Goal: Check status: Check status

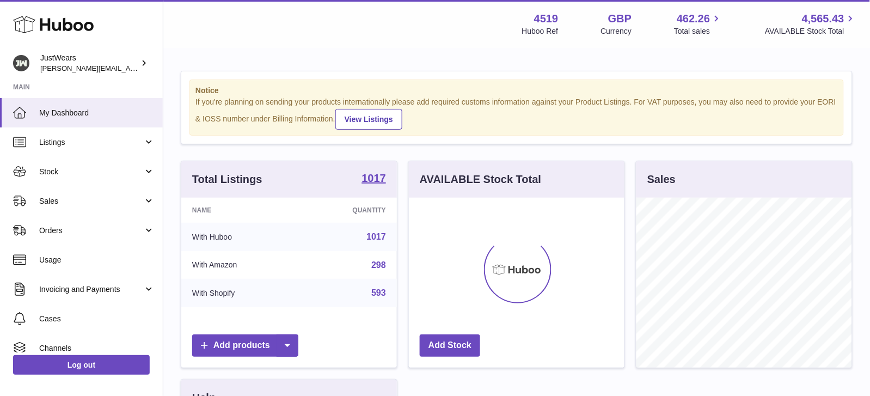
scroll to position [169, 215]
click at [102, 201] on span "Sales" at bounding box center [91, 201] width 104 height 10
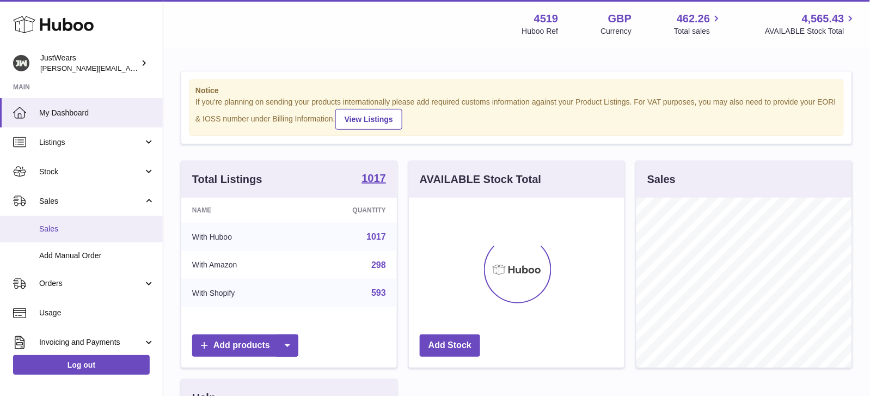
click at [111, 218] on link "Sales" at bounding box center [81, 228] width 163 height 27
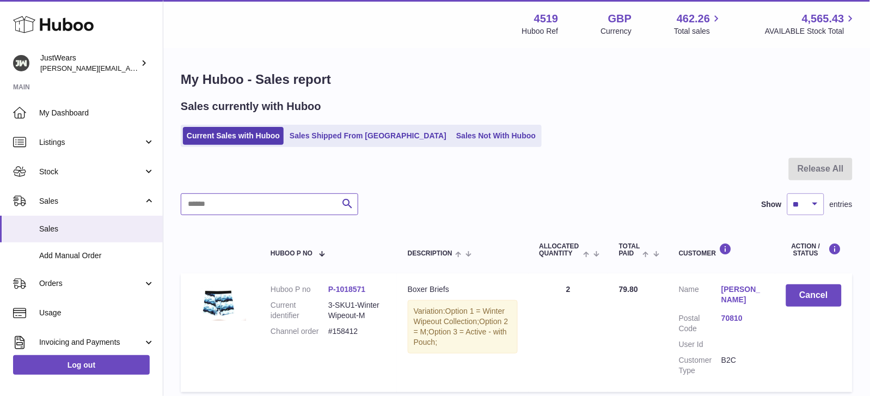
drag, startPoint x: 273, startPoint y: 193, endPoint x: 251, endPoint y: 192, distance: 21.8
click at [273, 194] on input "text" at bounding box center [269, 204] width 177 height 22
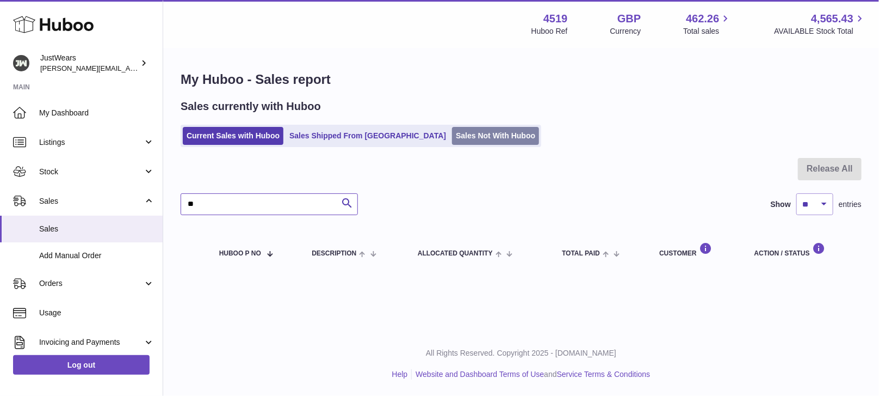
type input "**"
click at [452, 133] on link "Sales Not With Huboo" at bounding box center [495, 136] width 87 height 18
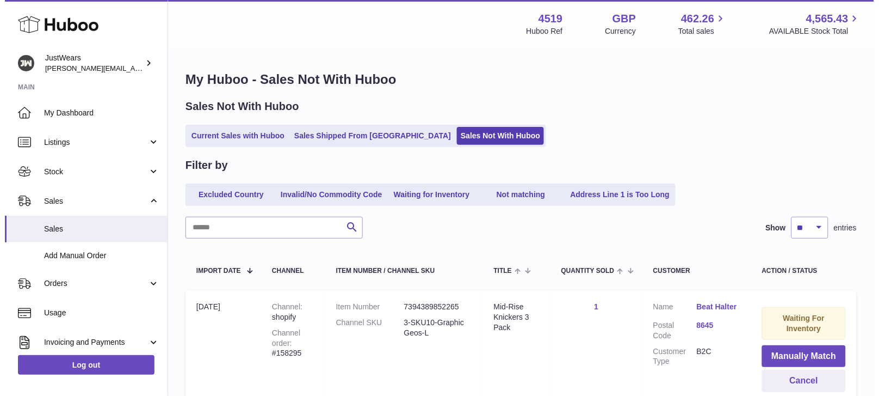
scroll to position [95, 0]
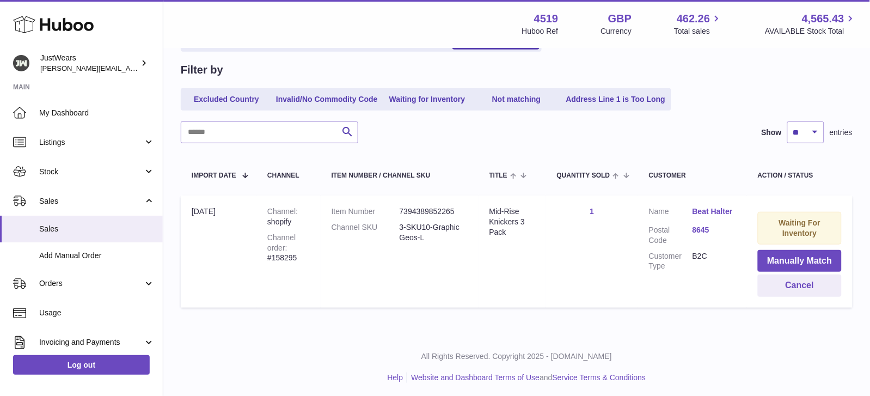
click at [700, 225] on link "8645" at bounding box center [714, 230] width 44 height 10
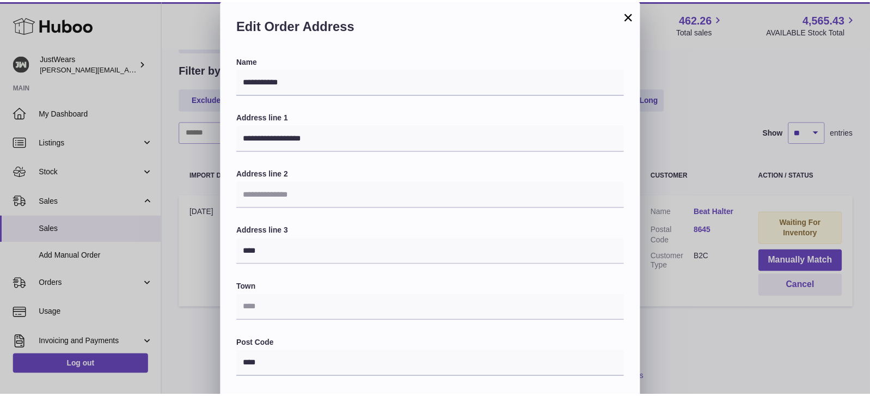
scroll to position [258, 0]
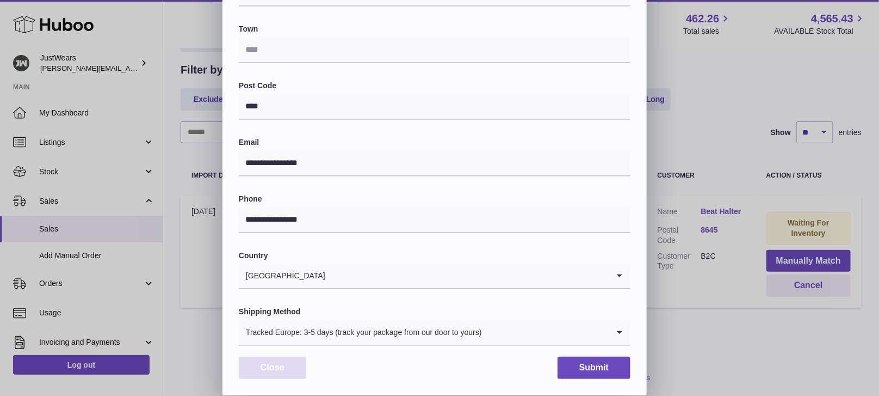
click at [288, 367] on button "Close" at bounding box center [272, 367] width 67 height 22
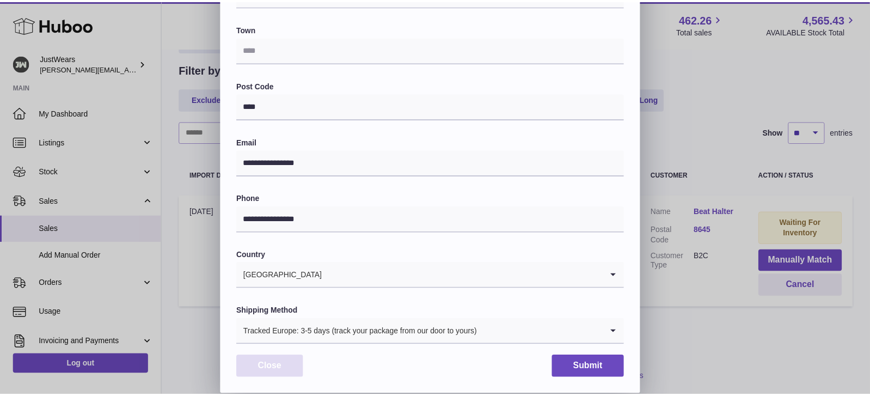
scroll to position [0, 0]
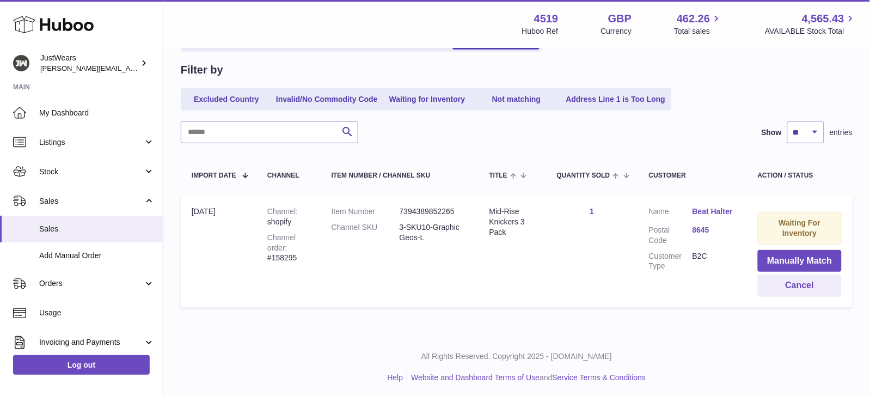
click at [289, 257] on div "Channel order #158295" at bounding box center [288, 247] width 42 height 31
copy div "158295"
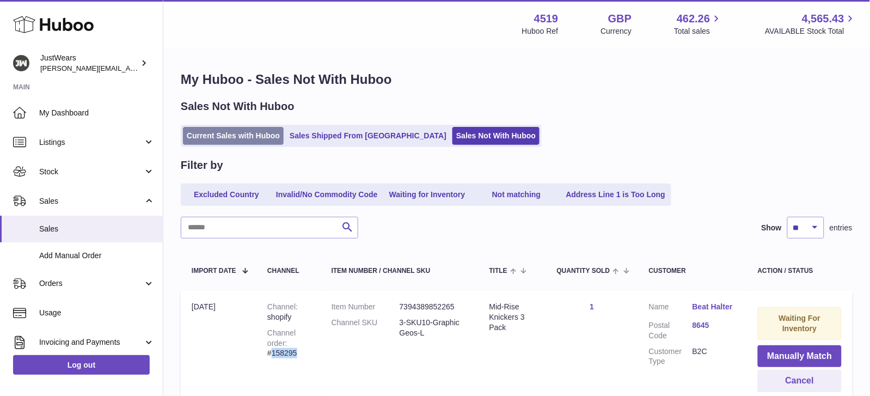
click at [215, 131] on link "Current Sales with Huboo" at bounding box center [233, 136] width 101 height 18
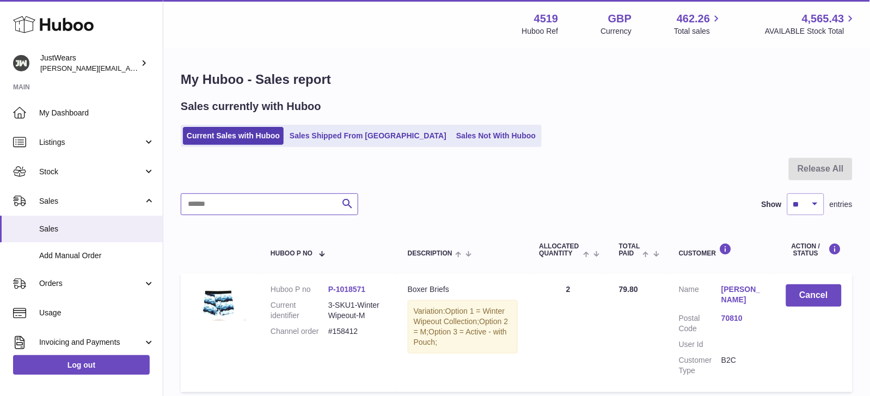
click at [254, 200] on input "text" at bounding box center [269, 204] width 177 height 22
paste input "******"
type input "******"
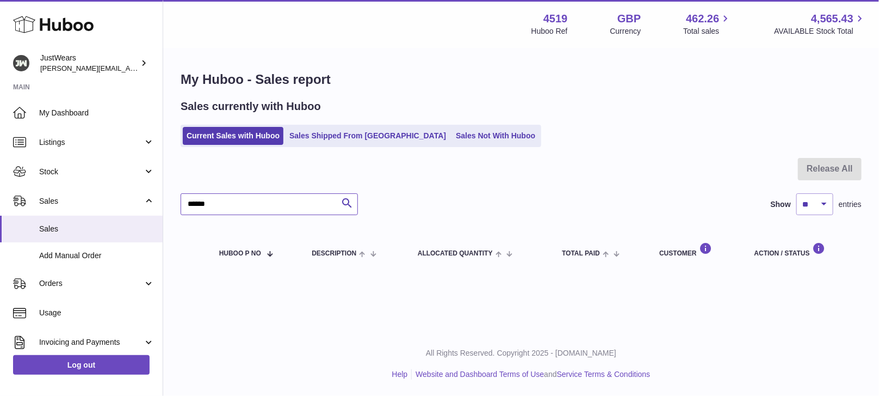
click at [258, 202] on input "******" at bounding box center [269, 204] width 177 height 22
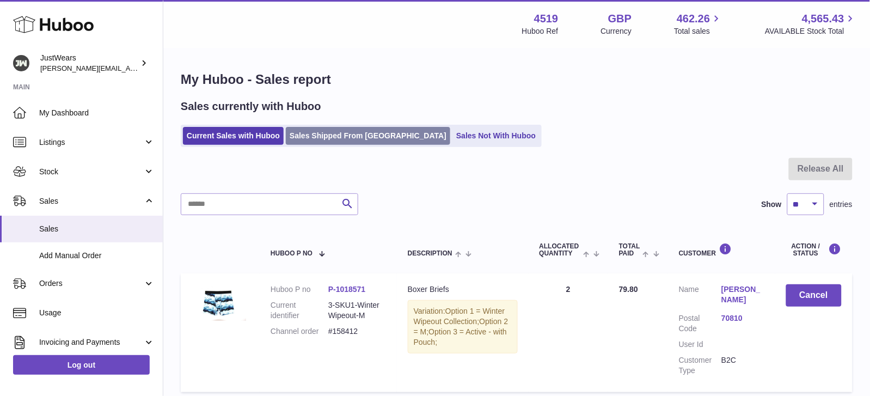
click at [346, 130] on link "Sales Shipped From [GEOGRAPHIC_DATA]" at bounding box center [368, 136] width 164 height 18
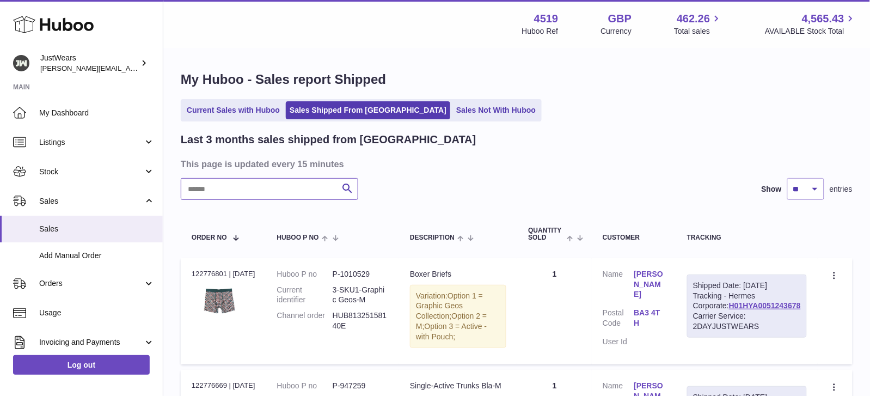
click at [292, 182] on input "text" at bounding box center [269, 189] width 177 height 22
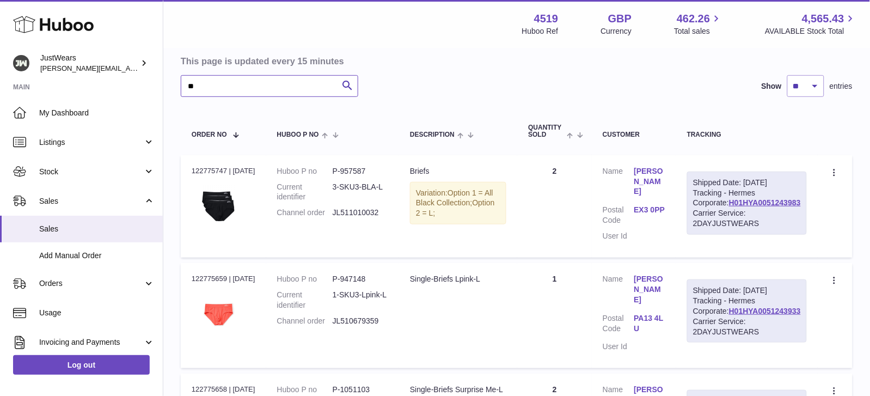
scroll to position [106, 0]
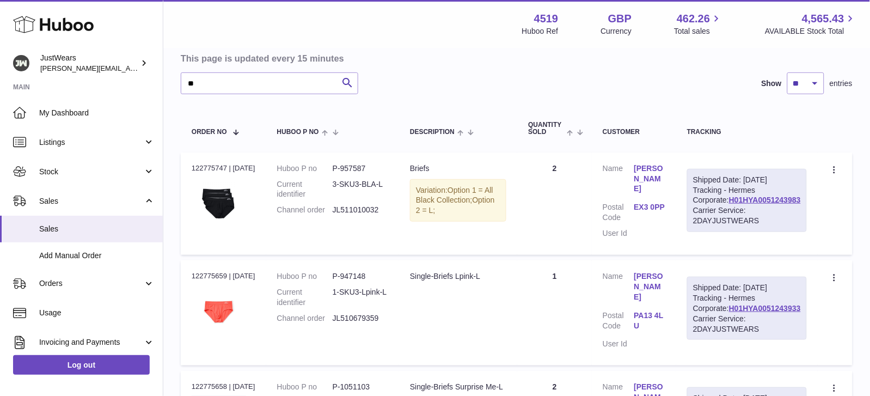
drag, startPoint x: 731, startPoint y: 342, endPoint x: 807, endPoint y: 339, distance: 75.7
click at [807, 339] on td "Shipped Date: 13th Aug 2025 Tracking - Hermes Corporate: H01HYA0051243933 Carri…" at bounding box center [746, 312] width 141 height 105
copy div "H01HYA0051243933"
drag, startPoint x: 724, startPoint y: 217, endPoint x: 805, endPoint y: 216, distance: 81.1
click at [805, 216] on div "Shipped Date: 13th Aug 2025 Tracking - Hermes Corporate: H01HYA0051243983 Carri…" at bounding box center [747, 200] width 120 height 63
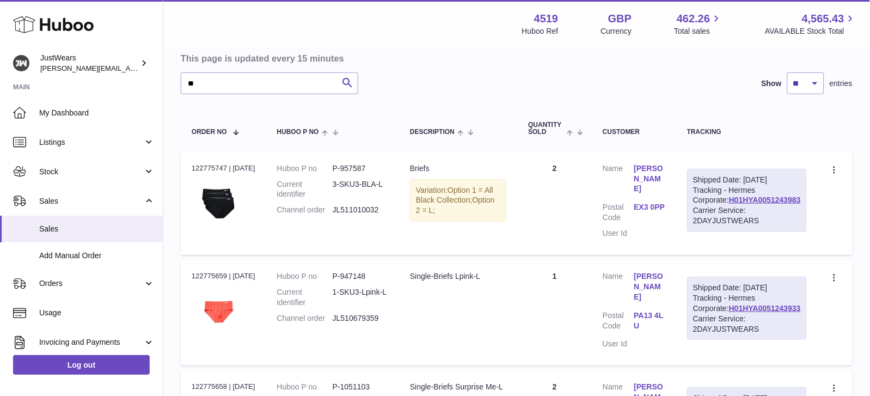
copy div "H01HYA0051243983"
drag, startPoint x: 261, startPoint y: 84, endPoint x: 141, endPoint y: 82, distance: 119.7
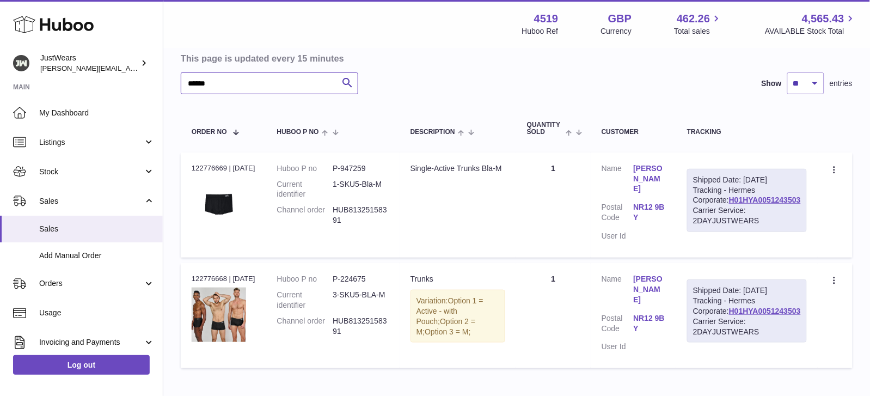
type input "******"
drag, startPoint x: 726, startPoint y: 215, endPoint x: 808, endPoint y: 219, distance: 81.7
click at [808, 219] on td "Shipped Date: 13th Aug 2025 Tracking - Hermes Corporate: H01HYA0051243503 Carri…" at bounding box center [746, 204] width 141 height 105
copy div "H01HYA0051243503"
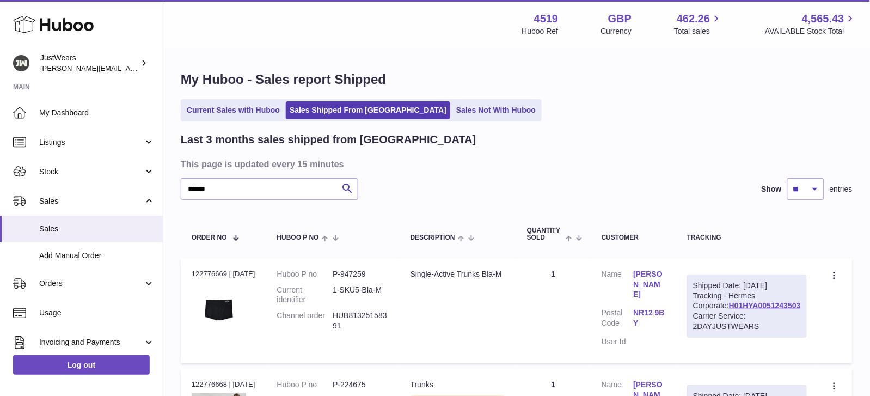
click at [414, 120] on ul "Current Sales with Huboo Sales Shipped From Huboo Sales Not With Huboo" at bounding box center [361, 110] width 361 height 22
click at [452, 110] on link "Sales Not With Huboo" at bounding box center [495, 110] width 87 height 18
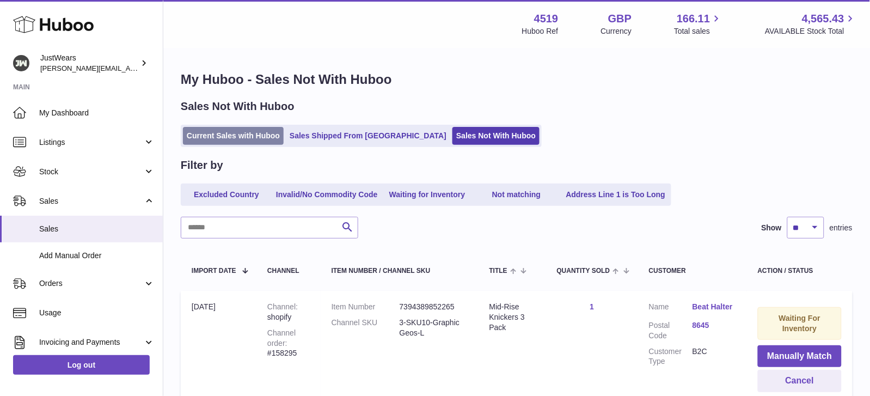
click at [237, 133] on link "Current Sales with Huboo" at bounding box center [233, 136] width 101 height 18
